Goal: Information Seeking & Learning: Learn about a topic

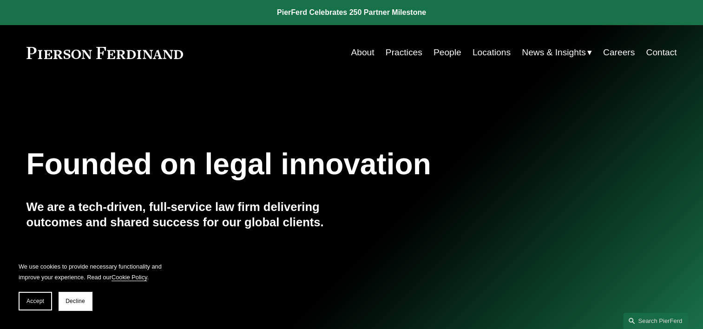
click at [366, 54] on link "About" at bounding box center [362, 53] width 23 height 18
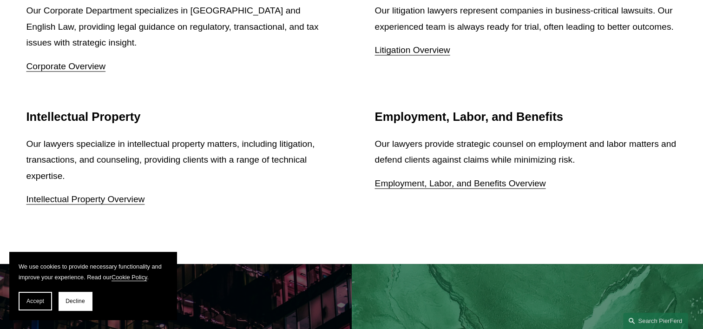
scroll to position [1270, 0]
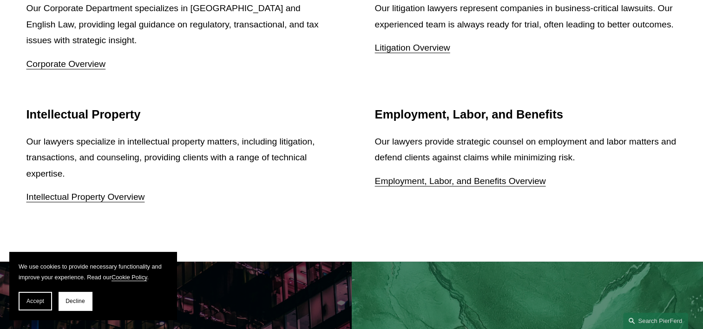
click at [63, 67] on link "Corporate Overview" at bounding box center [65, 64] width 79 height 10
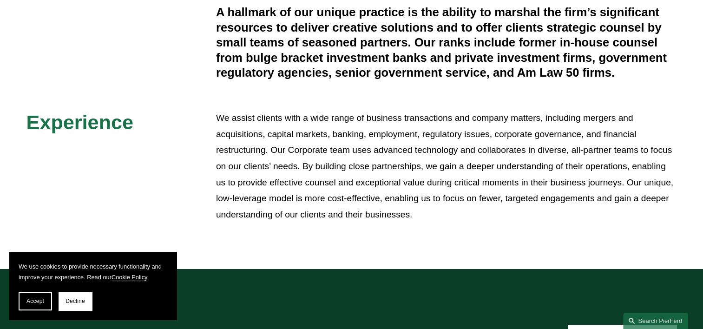
scroll to position [383, 0]
